Goal: Task Accomplishment & Management: Manage account settings

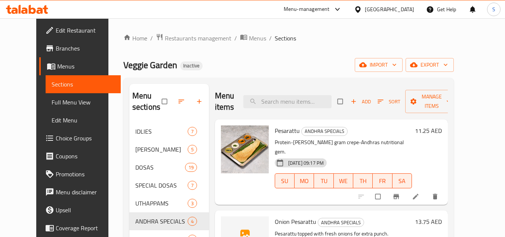
click at [391, 11] on div "United Arab Emirates" at bounding box center [389, 9] width 49 height 8
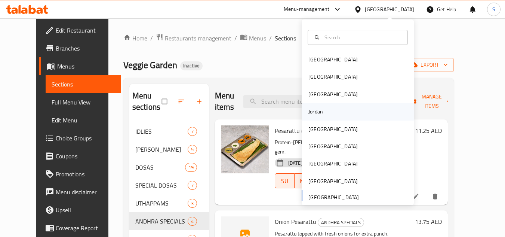
click at [343, 111] on div "Jordan" at bounding box center [358, 111] width 112 height 17
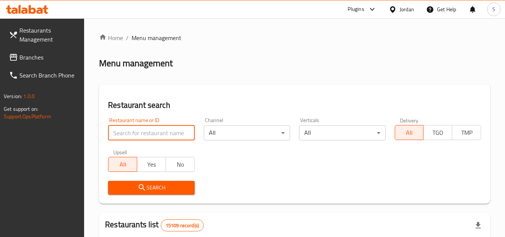
paste input "703445"
type input "703445"
click button "Search" at bounding box center [151, 188] width 86 height 14
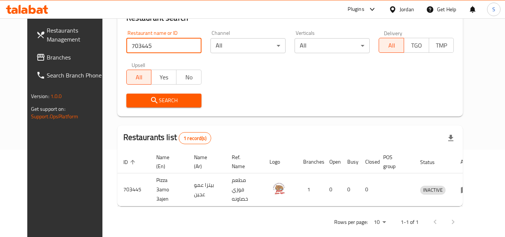
scroll to position [90, 0]
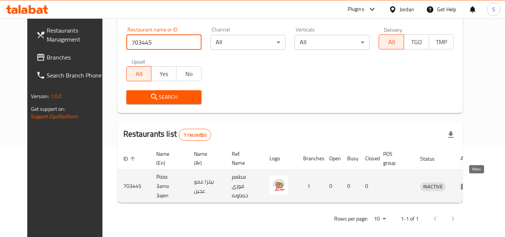
click at [469, 183] on icon "enhanced table" at bounding box center [465, 186] width 8 height 6
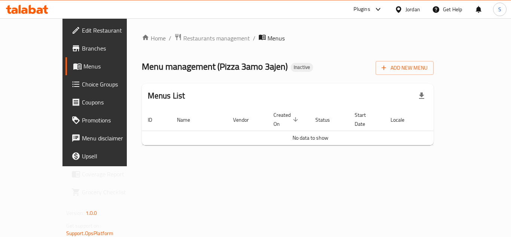
click at [82, 31] on span "Edit Restaurant" at bounding box center [112, 30] width 60 height 9
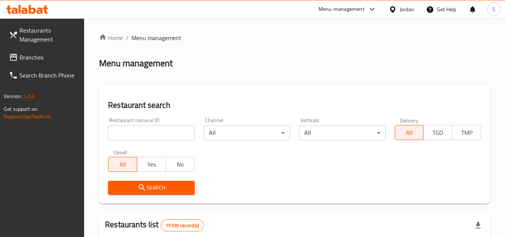
click at [154, 133] on input "search" at bounding box center [151, 132] width 86 height 15
paste input "680343"
type input "680343"
click button "Search" at bounding box center [151, 188] width 86 height 14
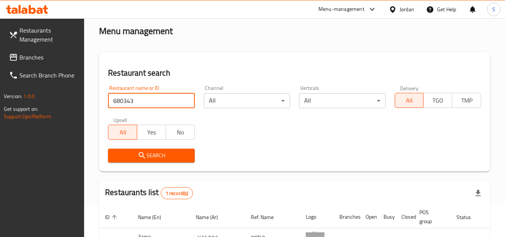
scroll to position [97, 0]
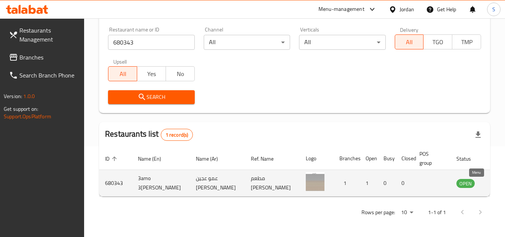
click at [496, 180] on icon "enhanced table" at bounding box center [500, 183] width 8 height 6
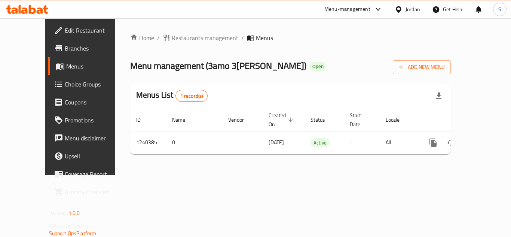
click at [65, 47] on span "Branches" at bounding box center [95, 48] width 60 height 9
